Goal: Feedback & Contribution: Submit feedback/report problem

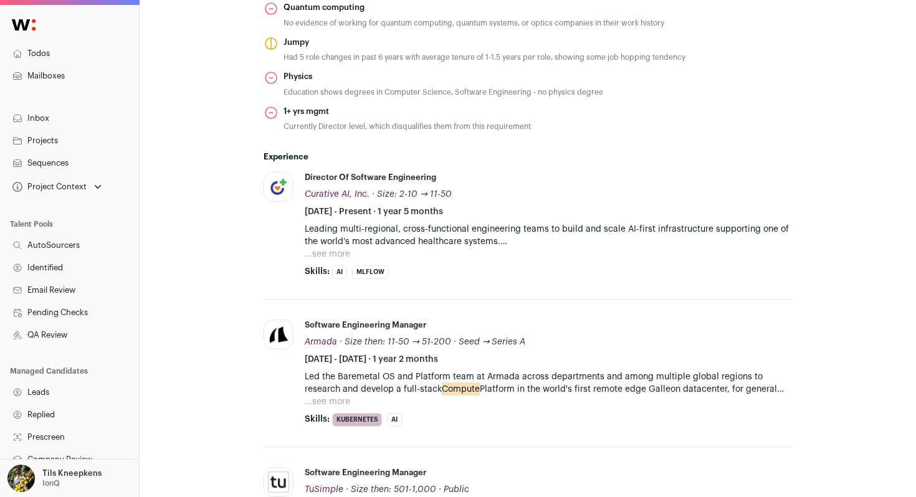
scroll to position [771, 0]
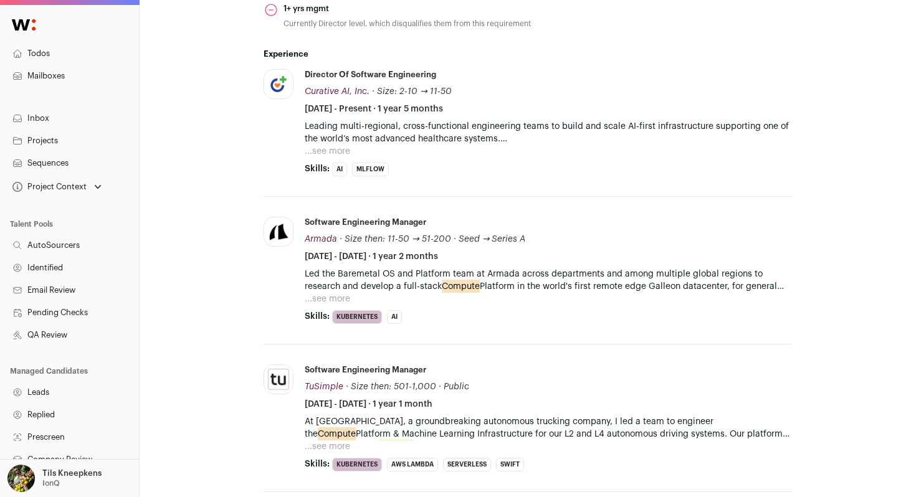
click at [329, 150] on button "...see more" at bounding box center [327, 151] width 45 height 12
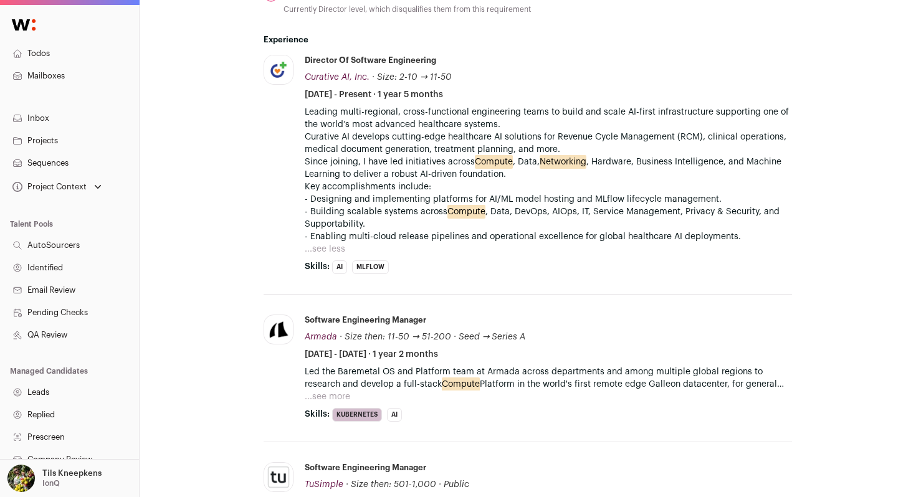
scroll to position [812, 0]
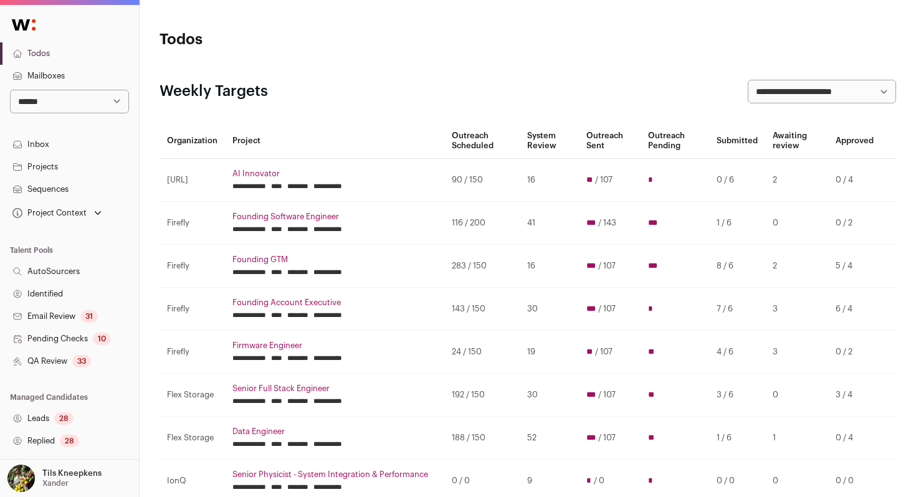
scroll to position [439, 0]
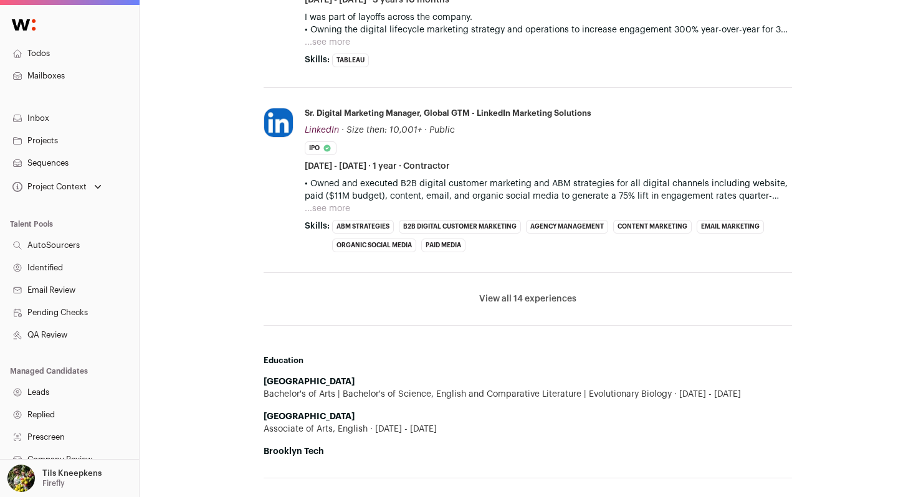
scroll to position [831, 0]
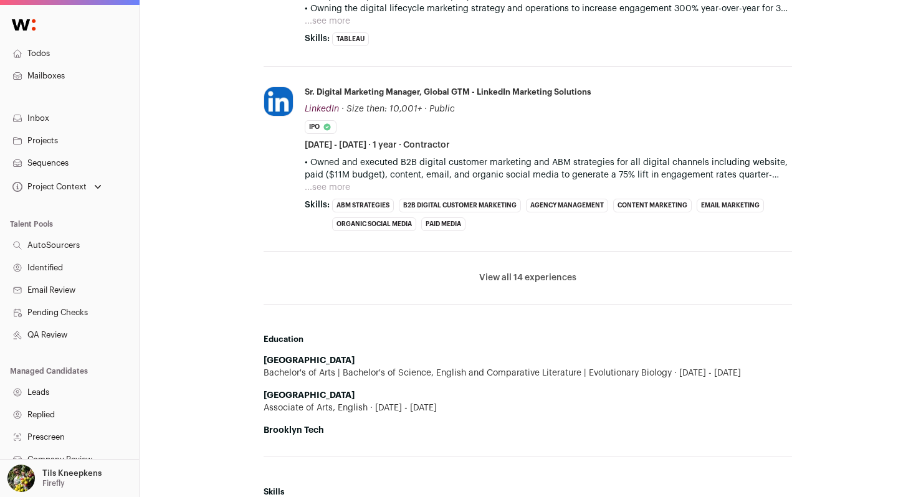
click at [528, 274] on button "View all 14 experiences" at bounding box center [527, 278] width 97 height 12
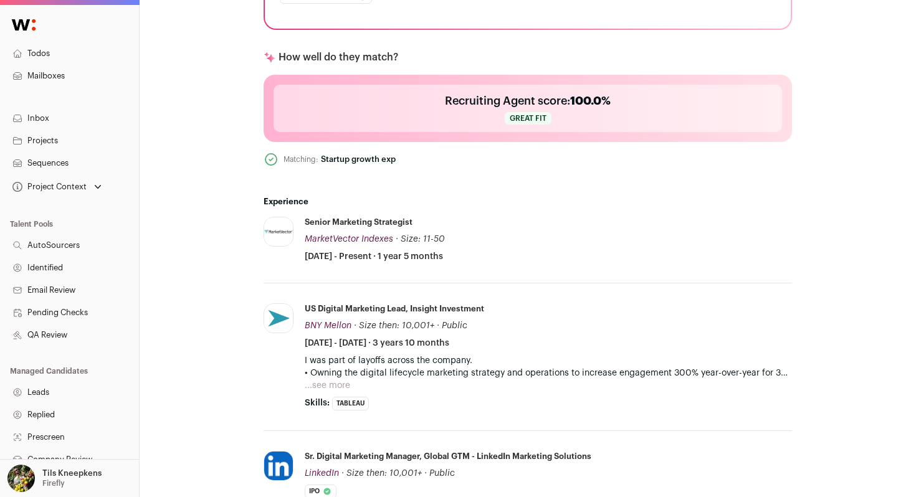
scroll to position [0, 0]
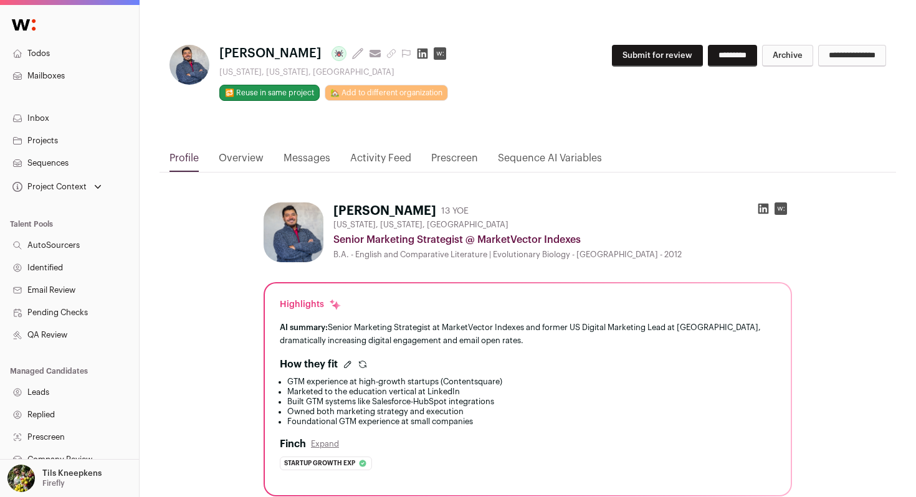
click at [646, 50] on button "Submit for review" at bounding box center [657, 56] width 91 height 22
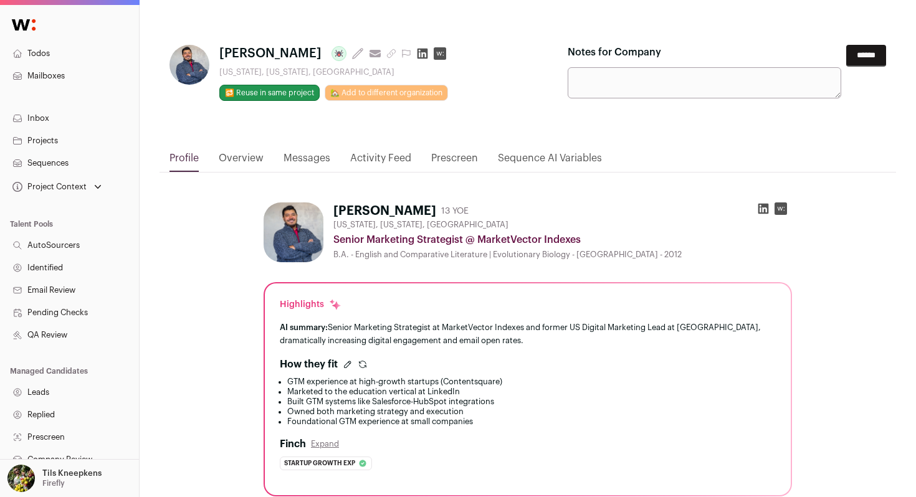
click at [865, 63] on input "******" at bounding box center [866, 56] width 40 height 22
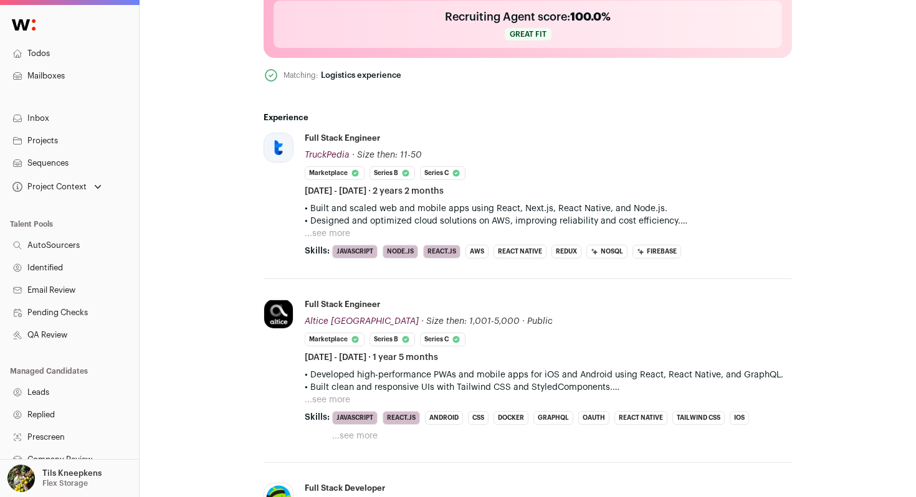
scroll to position [543, 0]
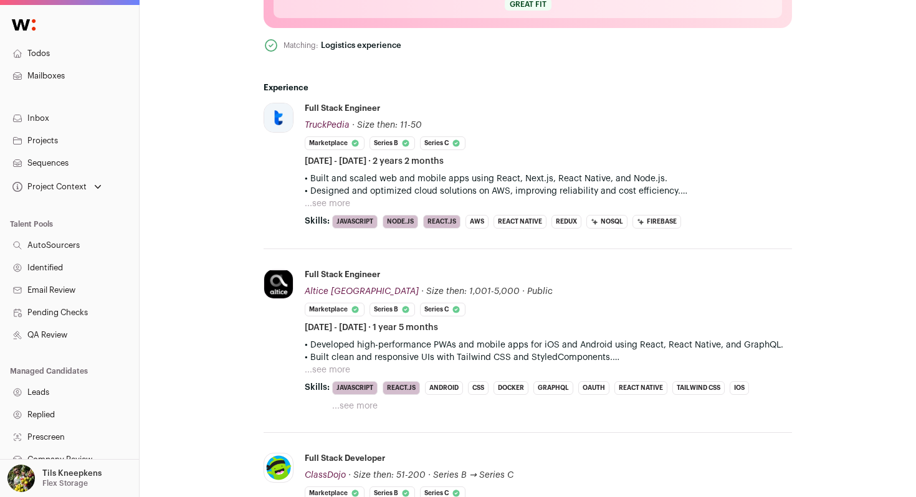
click at [335, 204] on button "...see more" at bounding box center [327, 204] width 45 height 12
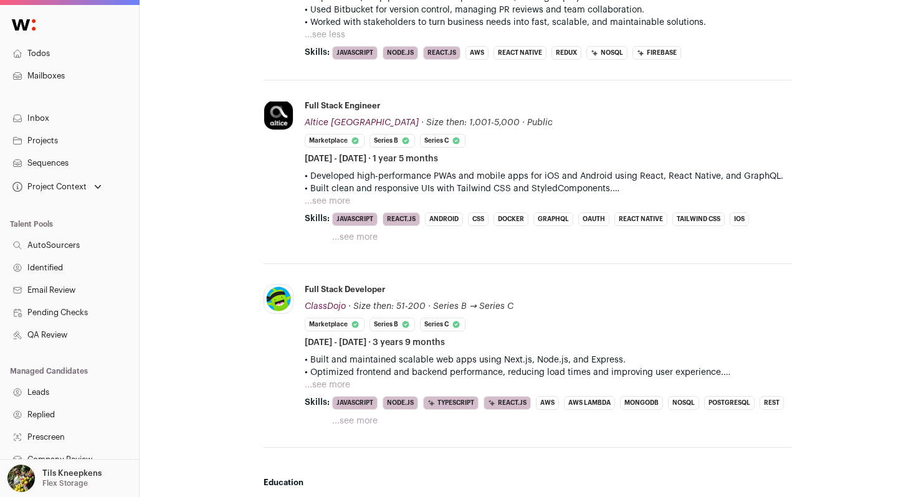
click at [337, 198] on button "...see more" at bounding box center [327, 201] width 45 height 12
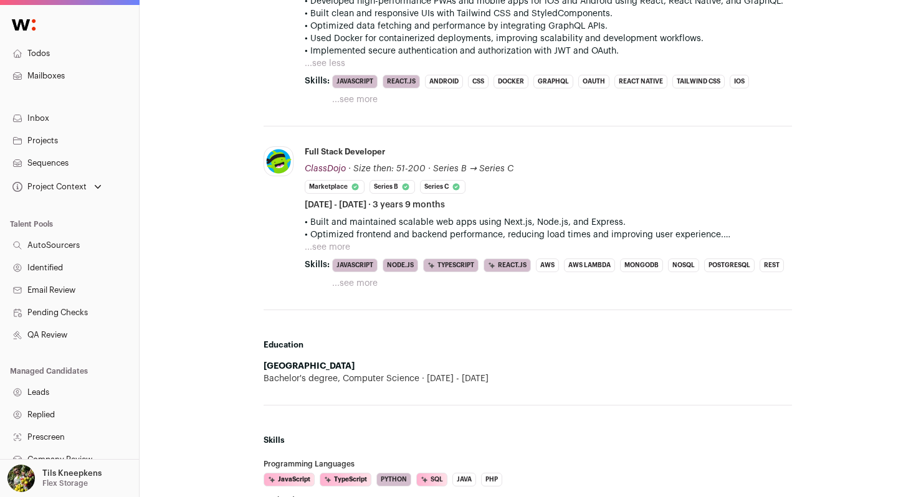
scroll to position [995, 0]
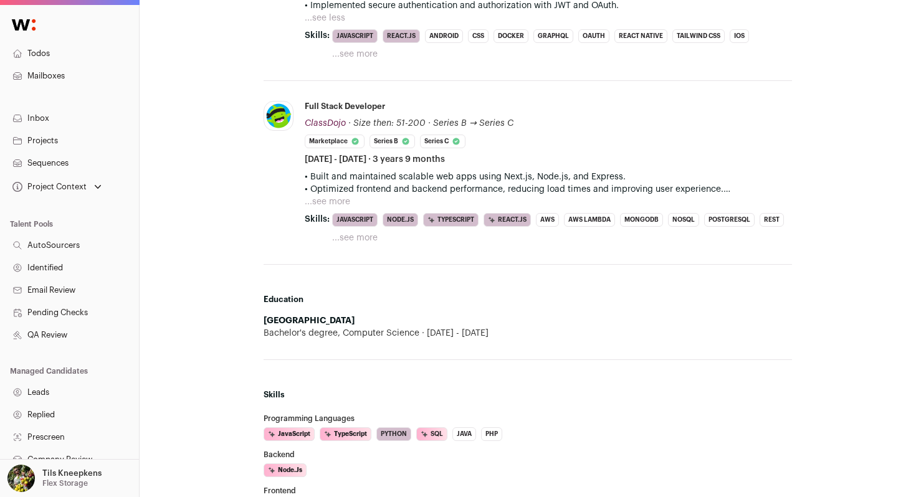
click at [336, 204] on button "...see more" at bounding box center [327, 202] width 45 height 12
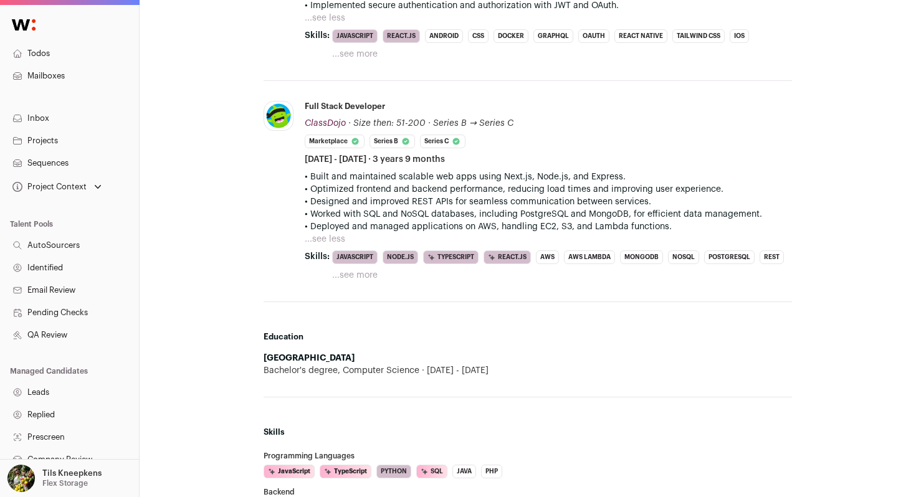
click at [356, 274] on button "...see more" at bounding box center [354, 275] width 45 height 12
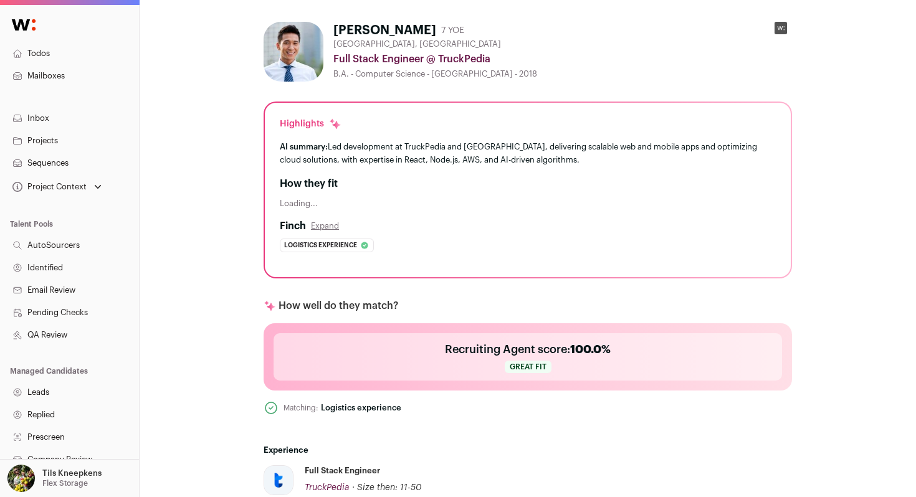
scroll to position [0, 0]
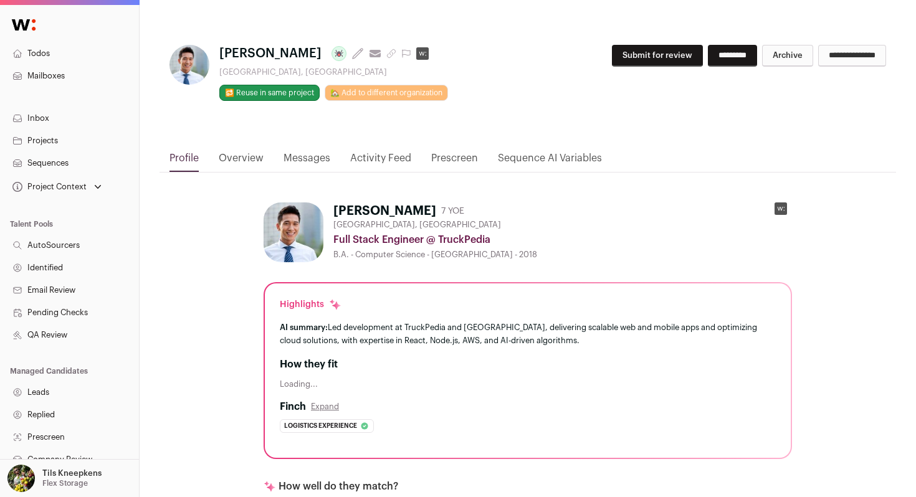
click at [783, 210] on icon at bounding box center [781, 209] width 7 height 4
click at [463, 234] on div "Full Stack Engineer @ TruckPedia" at bounding box center [562, 239] width 459 height 15
copy div "TruckPedia"
click at [401, 54] on icon at bounding box center [406, 54] width 10 height 10
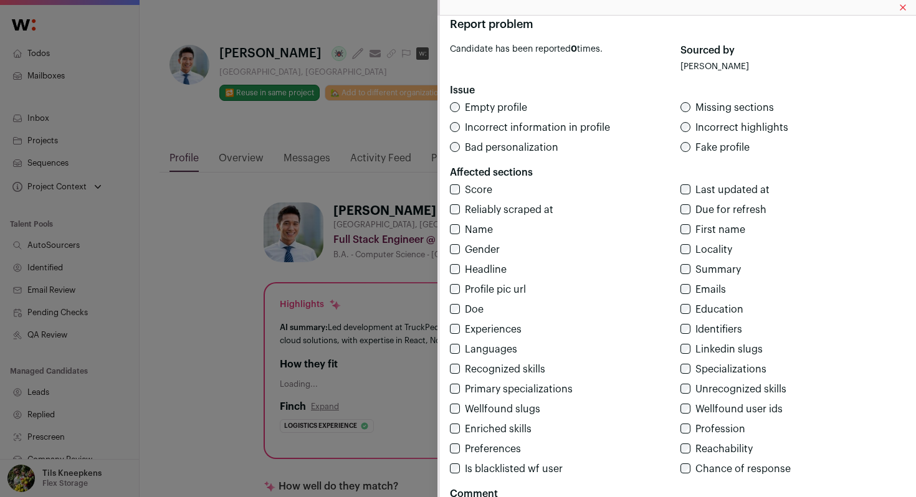
click at [707, 148] on span "Fake profile" at bounding box center [722, 148] width 54 height 10
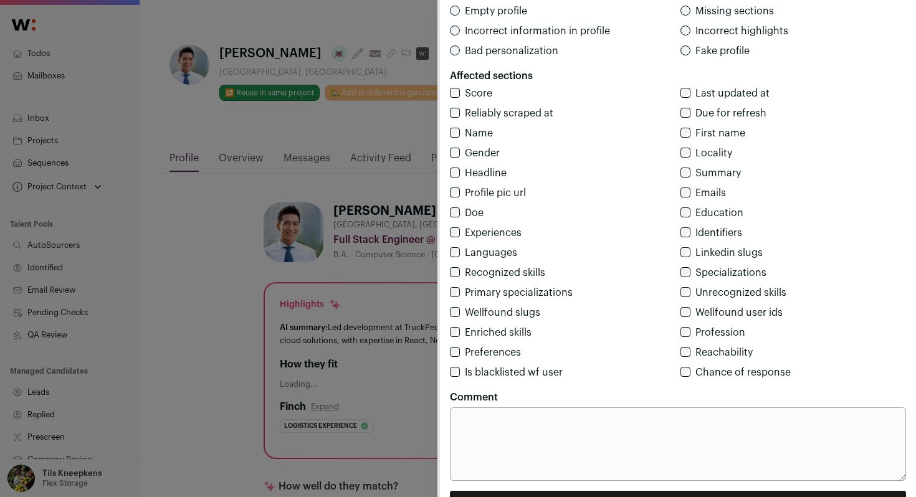
scroll to position [126, 0]
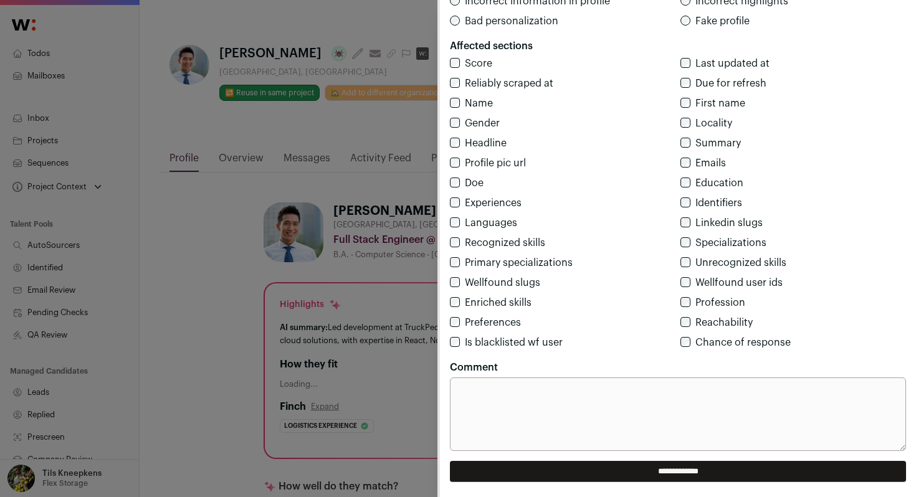
click at [616, 418] on textarea "Comment" at bounding box center [678, 415] width 456 height 74
type textarea "**********"
click at [571, 476] on input "**********" at bounding box center [678, 471] width 456 height 21
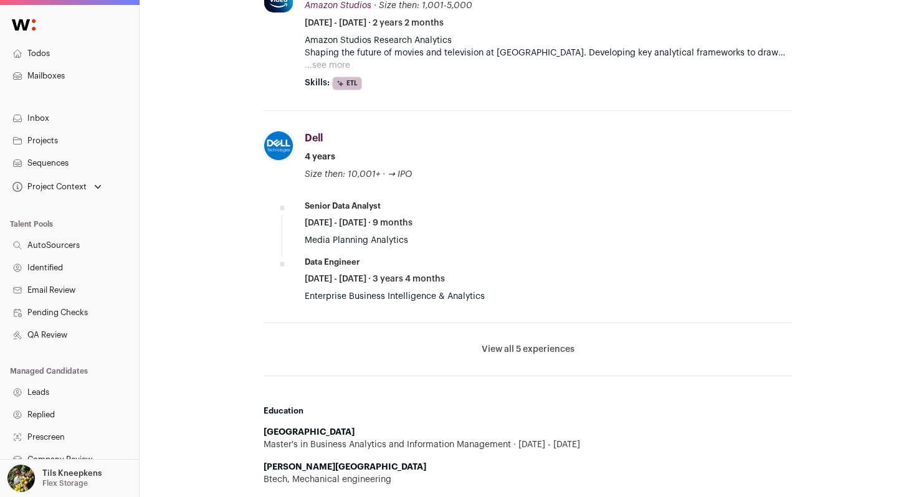
scroll to position [908, 0]
click at [548, 348] on button "View all 5 experiences" at bounding box center [528, 348] width 93 height 12
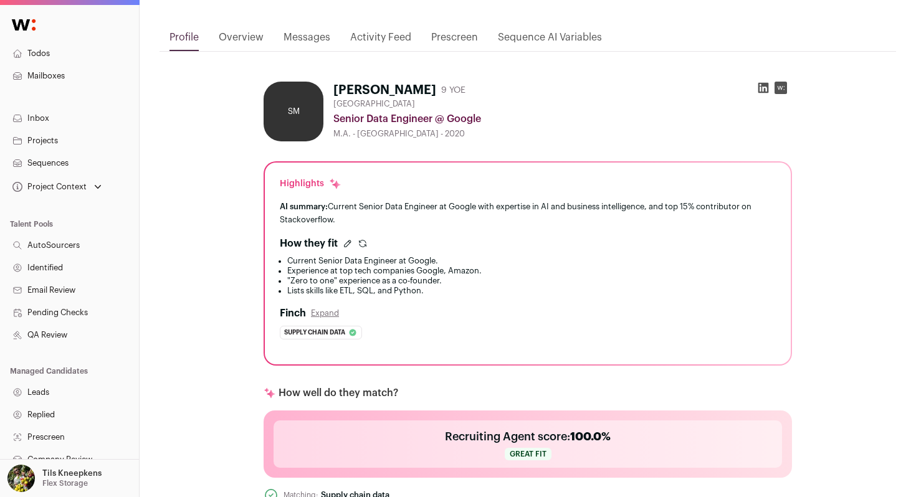
scroll to position [0, 0]
